Goal: Task Accomplishment & Management: Use online tool/utility

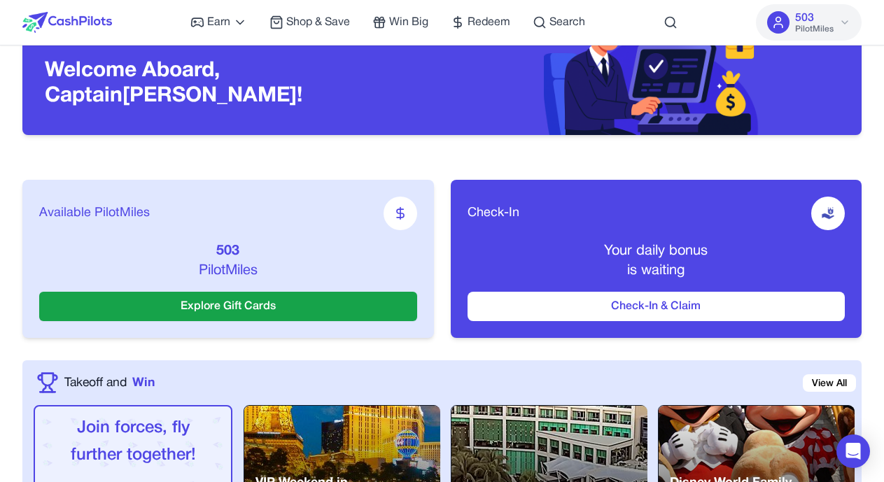
scroll to position [115, 0]
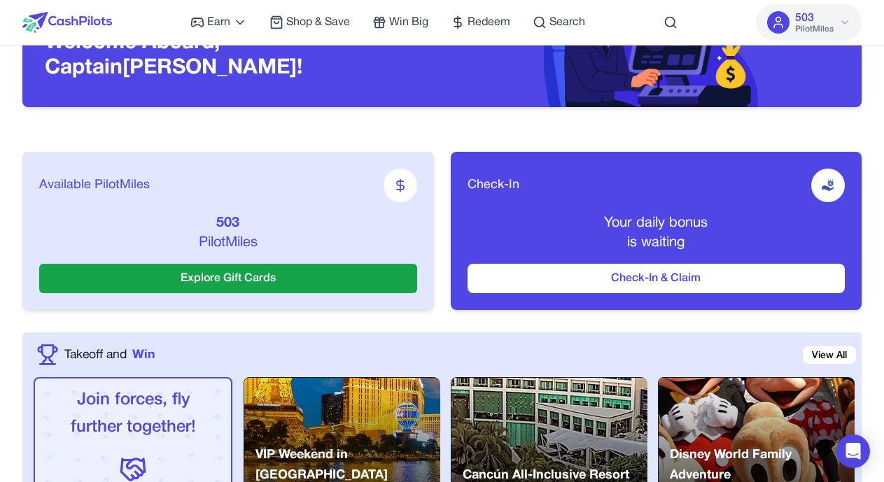
click at [742, 282] on button "Check-In & Claim" at bounding box center [656, 278] width 378 height 29
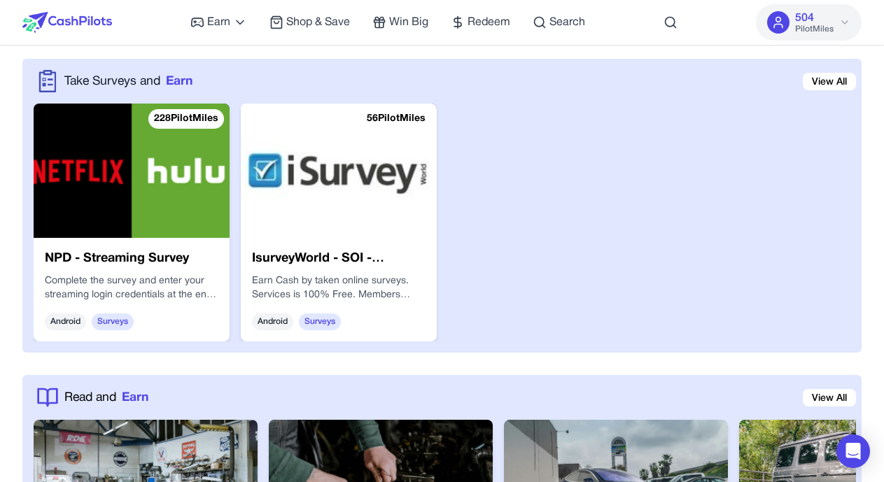
scroll to position [2245, 0]
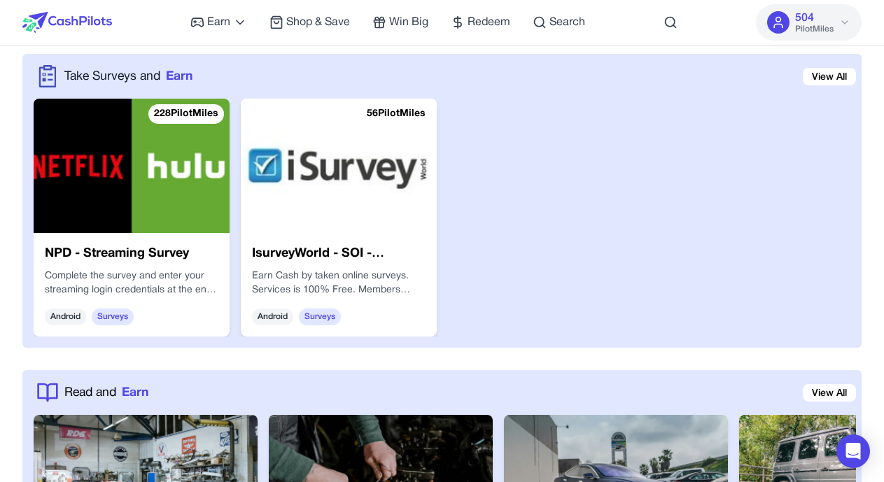
click at [367, 240] on div "IsurveyWorld - SOI - [GEOGRAPHIC_DATA] Earn Cash by taken online surveys. Servi…" at bounding box center [339, 285] width 196 height 104
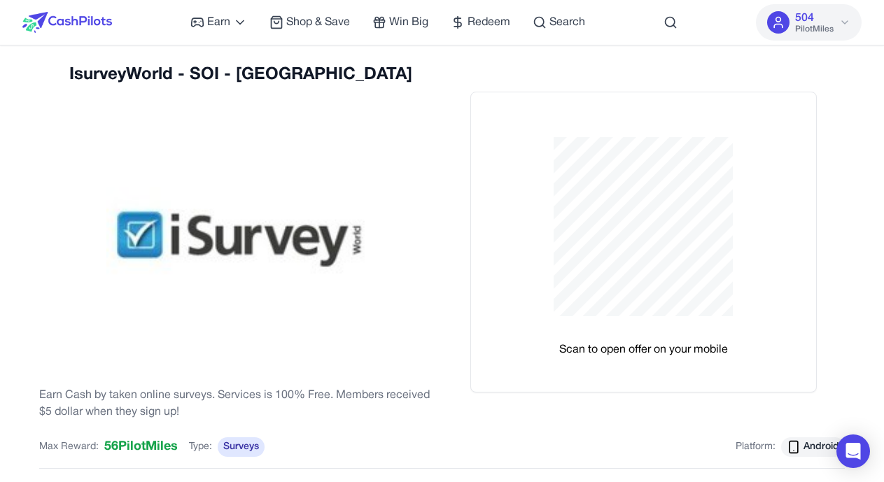
scroll to position [15, 0]
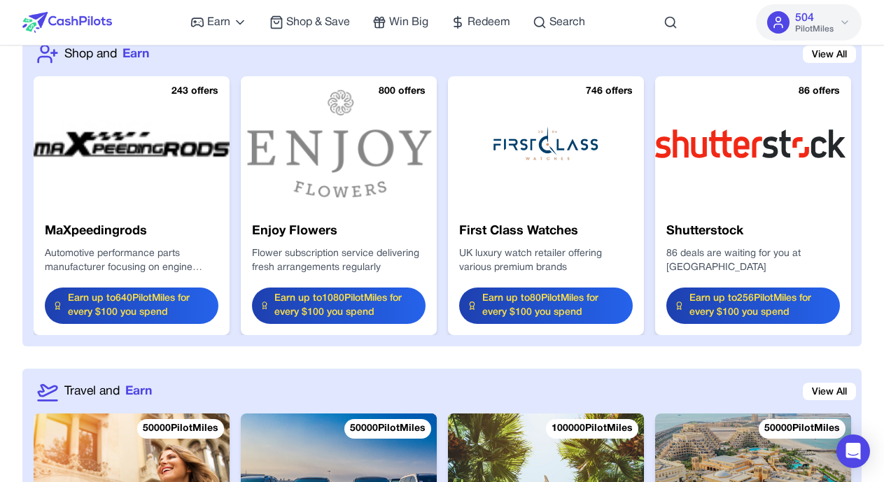
scroll to position [1626, 0]
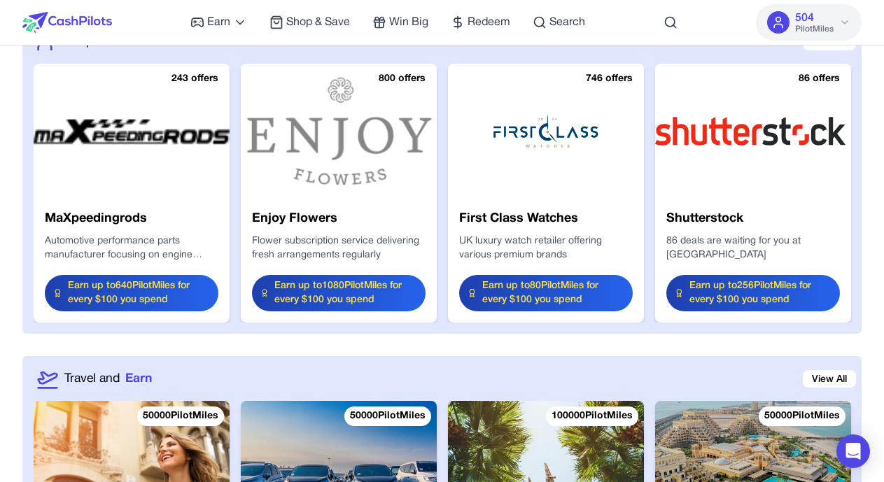
click at [776, 294] on span "Earn up to 256 PilotMiles for every $100 you spend" at bounding box center [760, 293] width 142 height 28
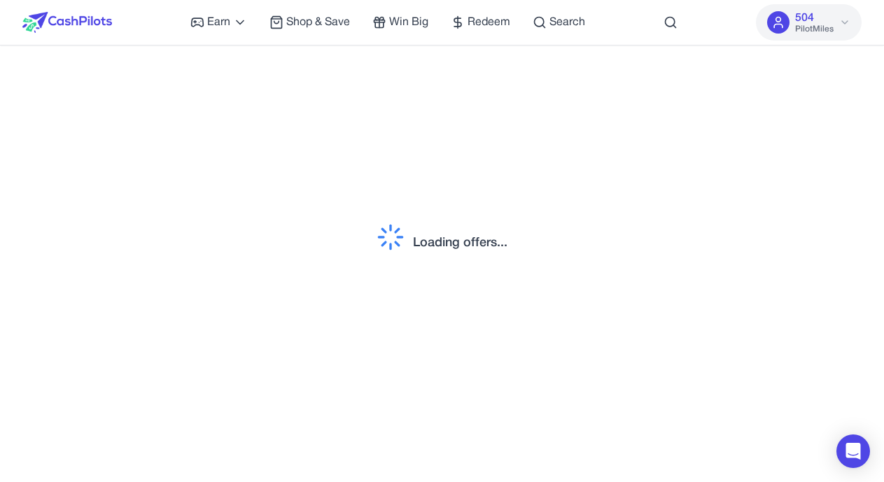
scroll to position [1652, 0]
